Goal: Navigation & Orientation: Go to known website

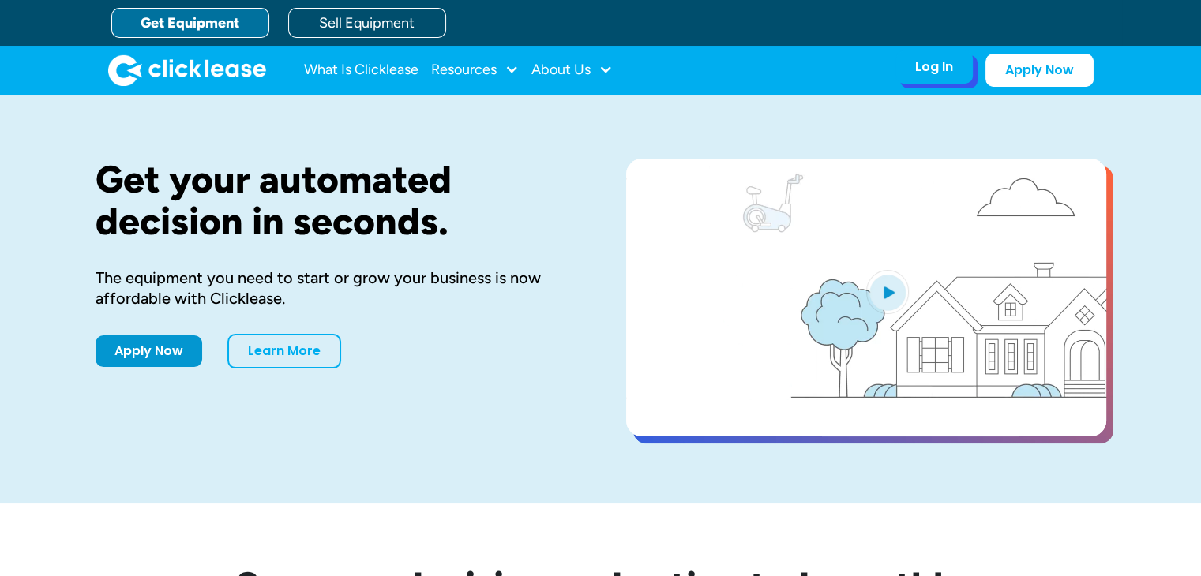
click at [932, 63] on div "Log In" at bounding box center [934, 67] width 38 height 16
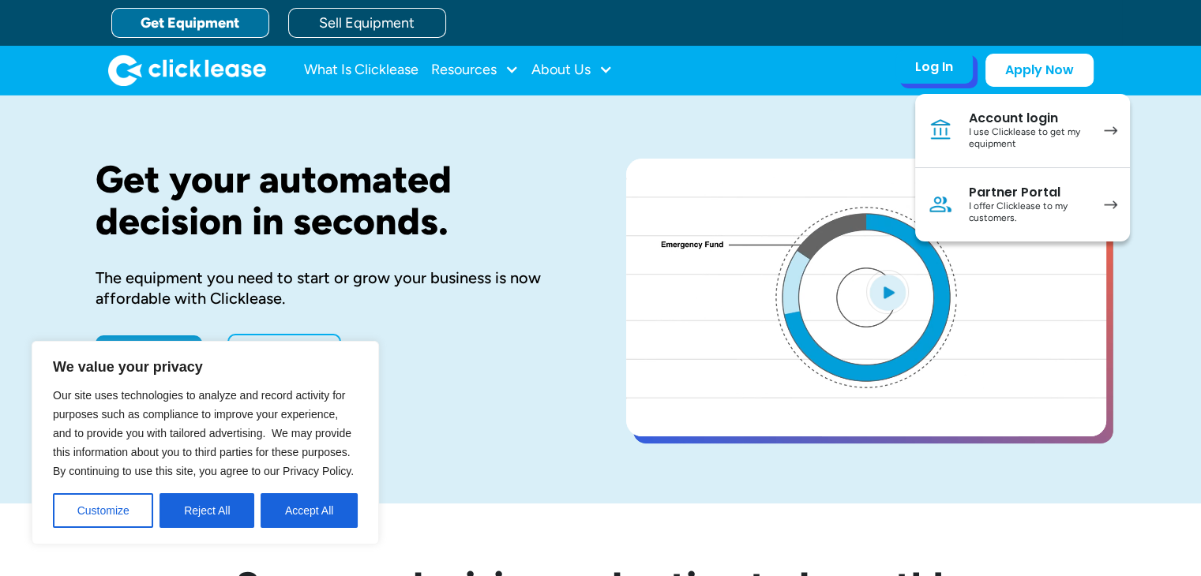
click at [998, 134] on div "I use Clicklease to get my equipment" at bounding box center [1028, 138] width 119 height 24
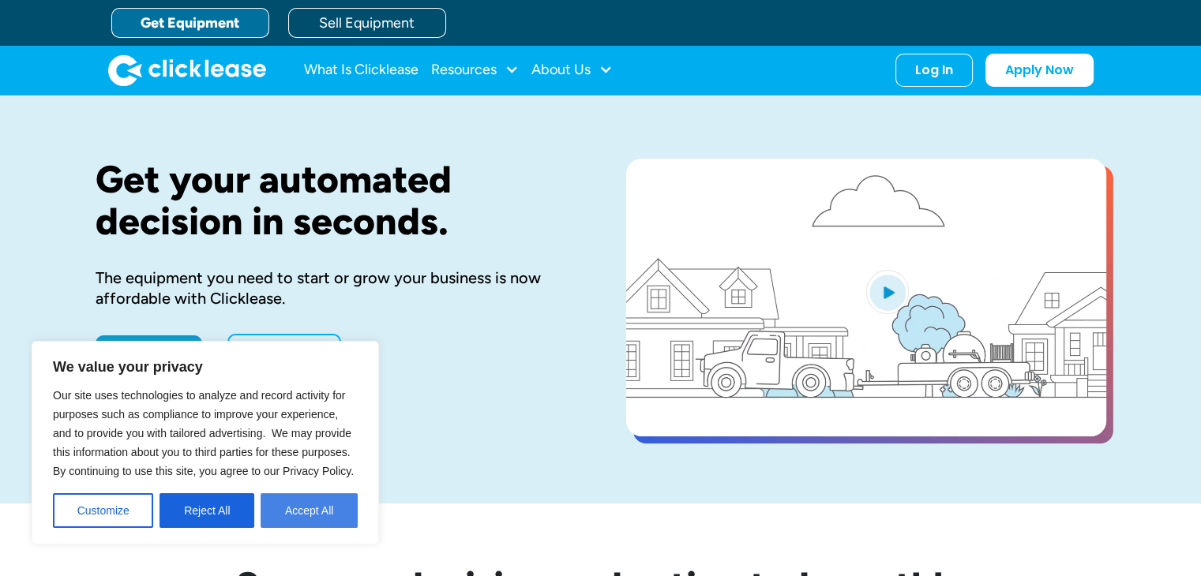
click at [309, 516] on button "Accept All" at bounding box center [309, 510] width 97 height 35
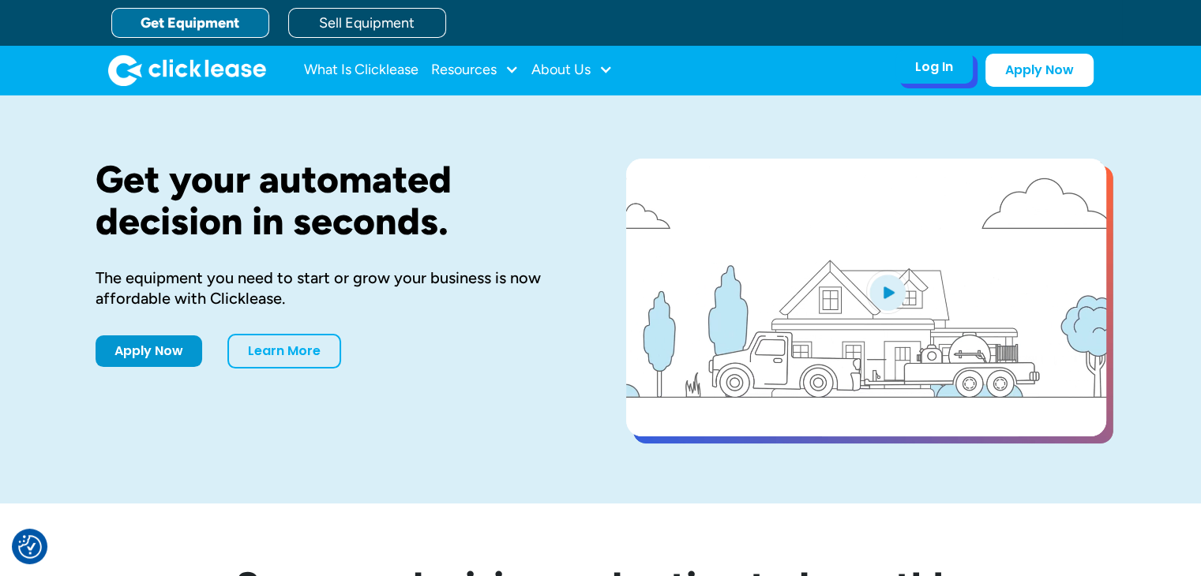
click at [939, 68] on div "Log In" at bounding box center [934, 67] width 38 height 16
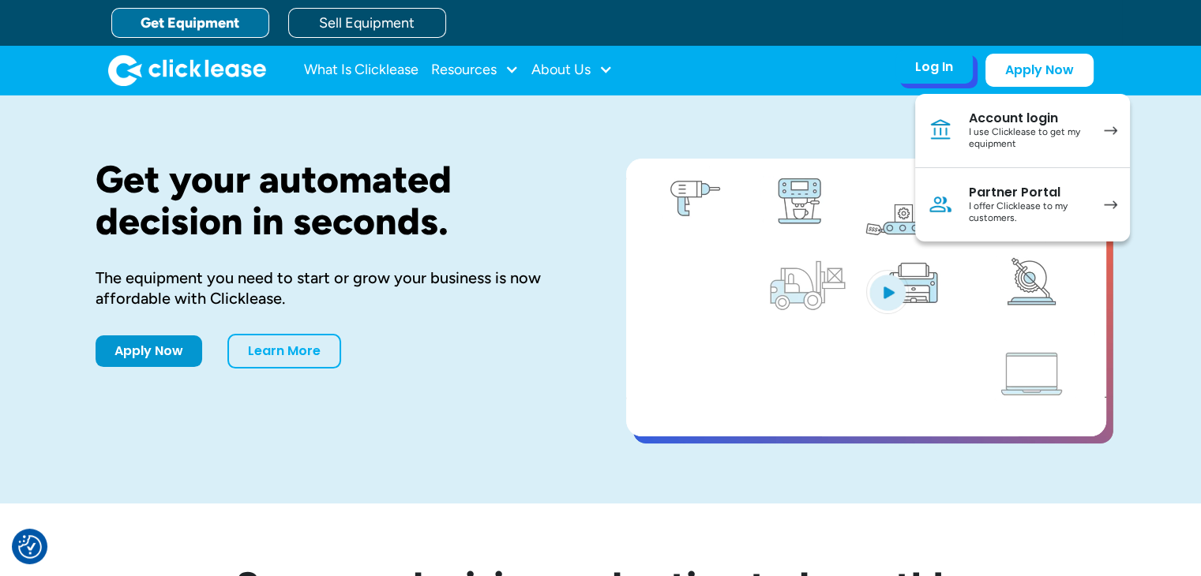
click at [1030, 134] on div "I use Clicklease to get my equipment" at bounding box center [1028, 138] width 119 height 24
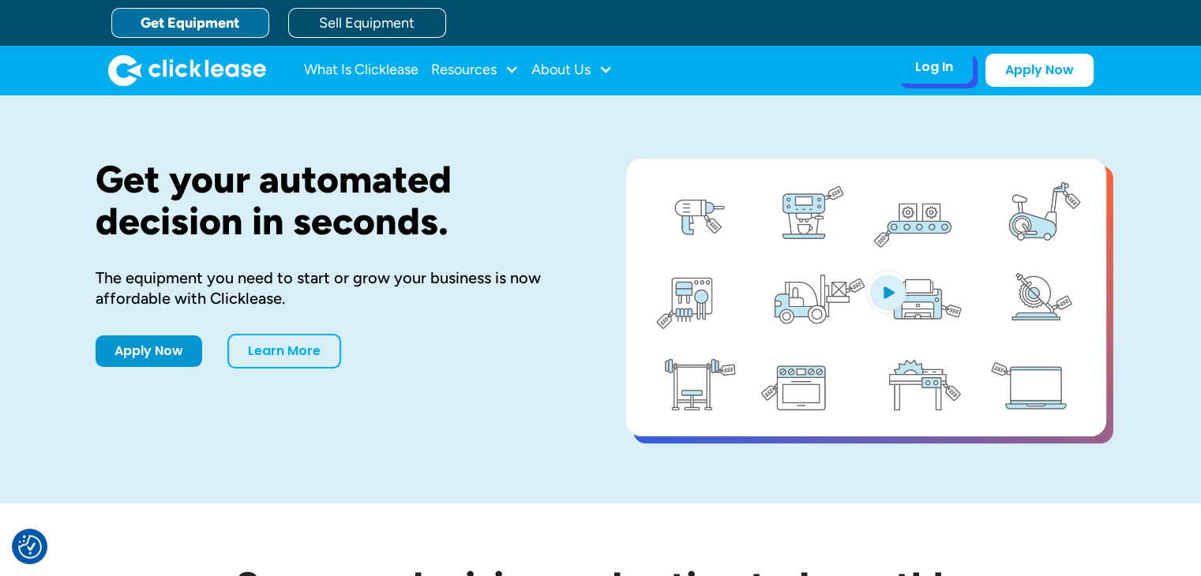
click at [935, 73] on div "Log In" at bounding box center [934, 67] width 38 height 16
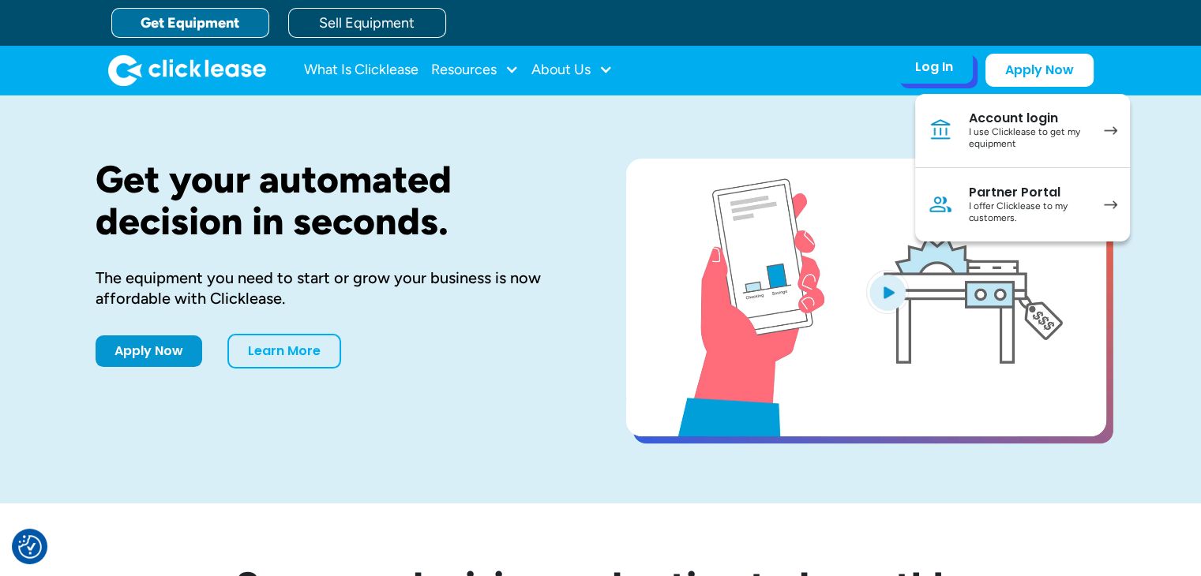
click at [1002, 137] on div "I use Clicklease to get my equipment" at bounding box center [1028, 138] width 119 height 24
